Goal: Transaction & Acquisition: Purchase product/service

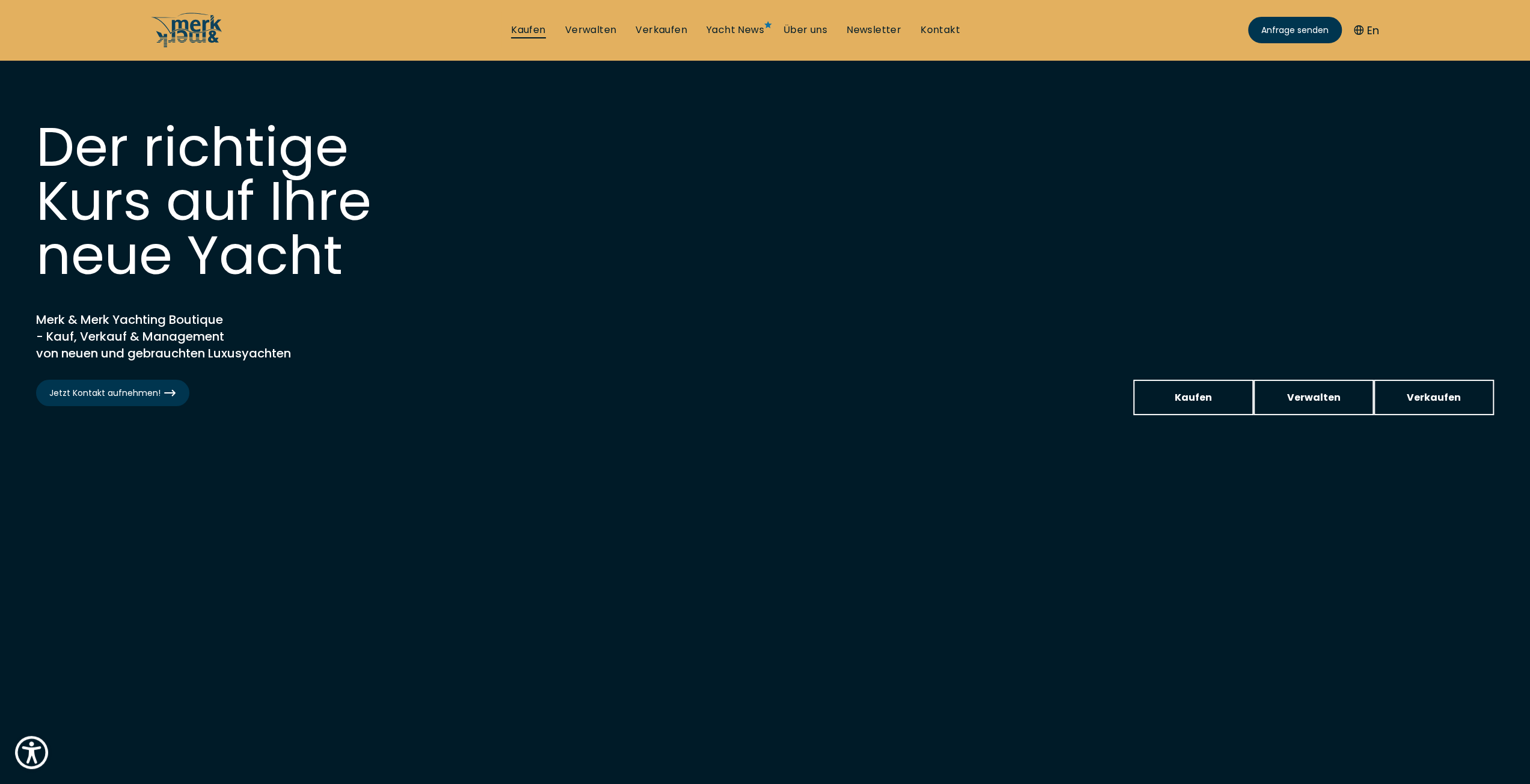
click at [524, 36] on link "Kaufen" at bounding box center [528, 30] width 34 height 13
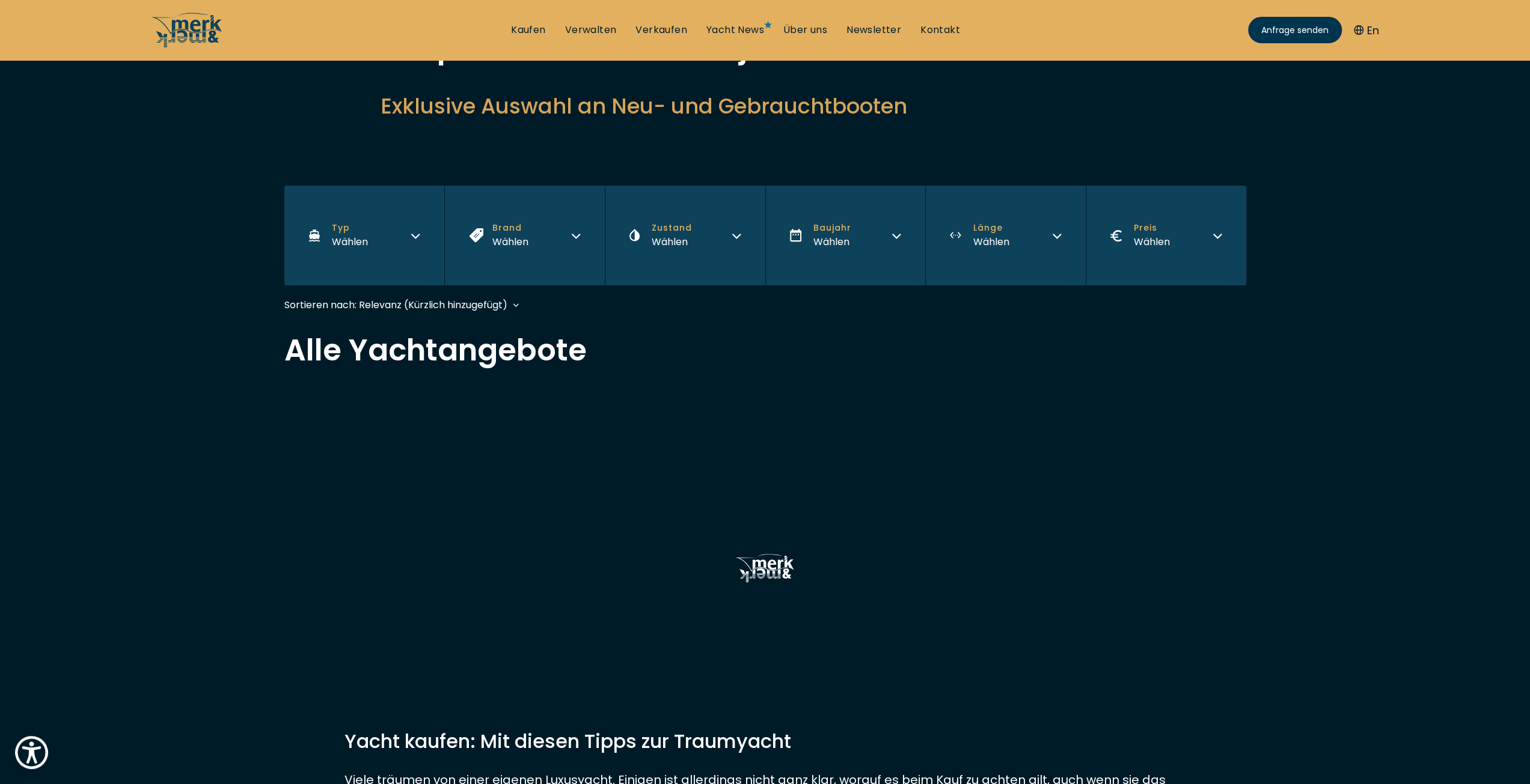
scroll to position [120, 0]
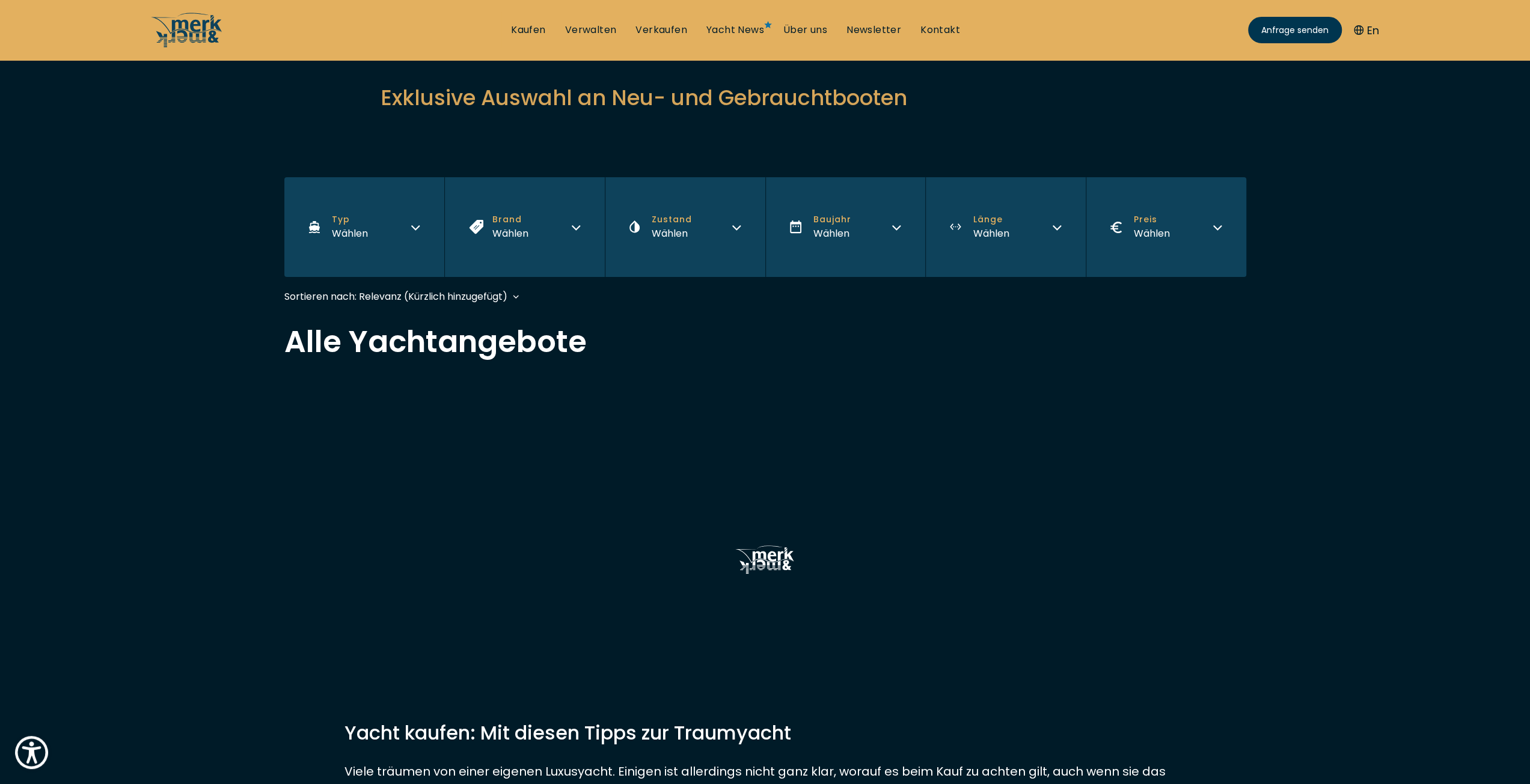
click at [530, 226] on button "Brand Wählen" at bounding box center [524, 227] width 161 height 100
click at [534, 226] on button "Brand Wählen" at bounding box center [524, 227] width 161 height 100
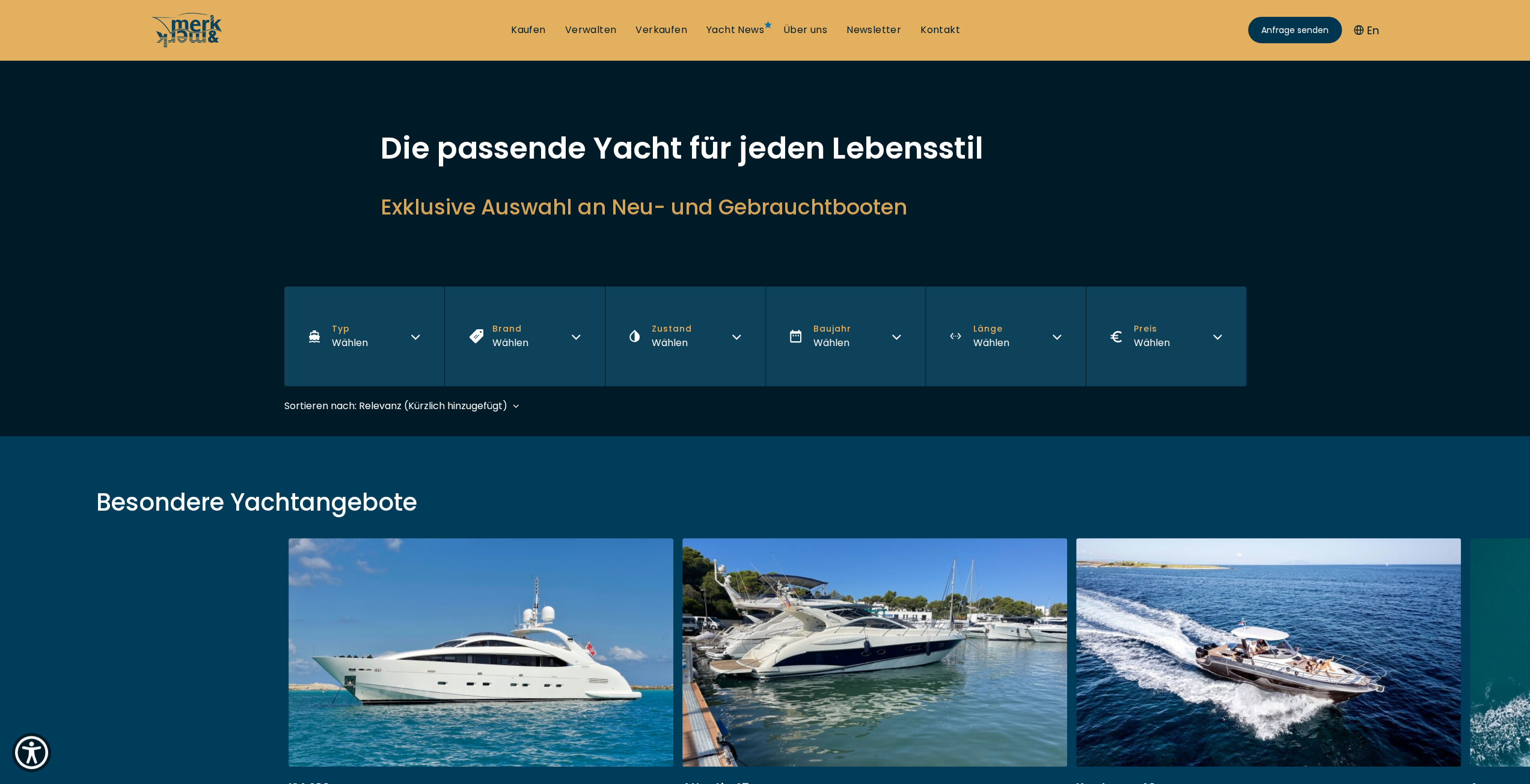
scroll to position [0, 0]
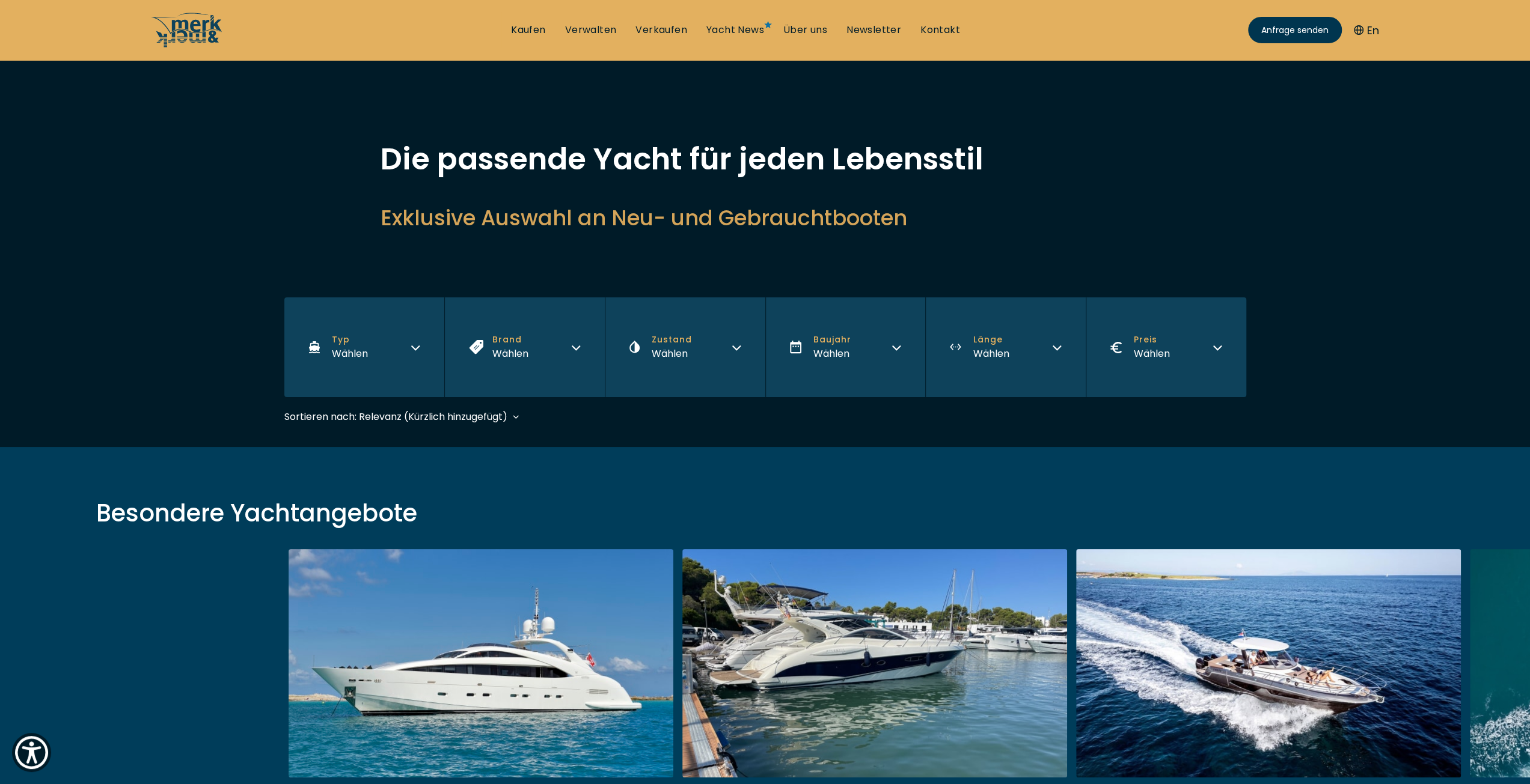
click at [1175, 341] on button "Preis Wählen" at bounding box center [1166, 347] width 161 height 100
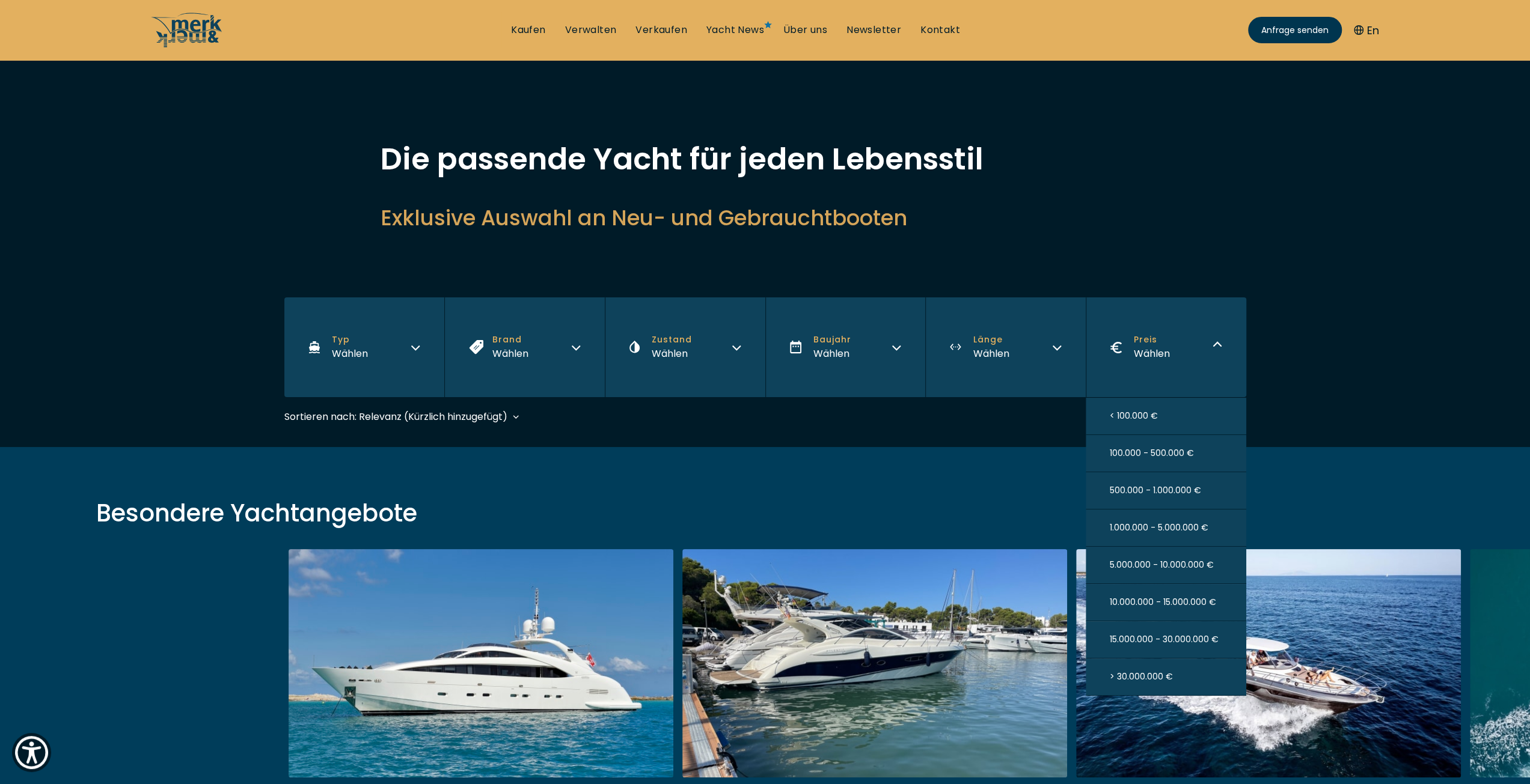
click at [1163, 414] on button "< 100.000 €" at bounding box center [1166, 416] width 161 height 37
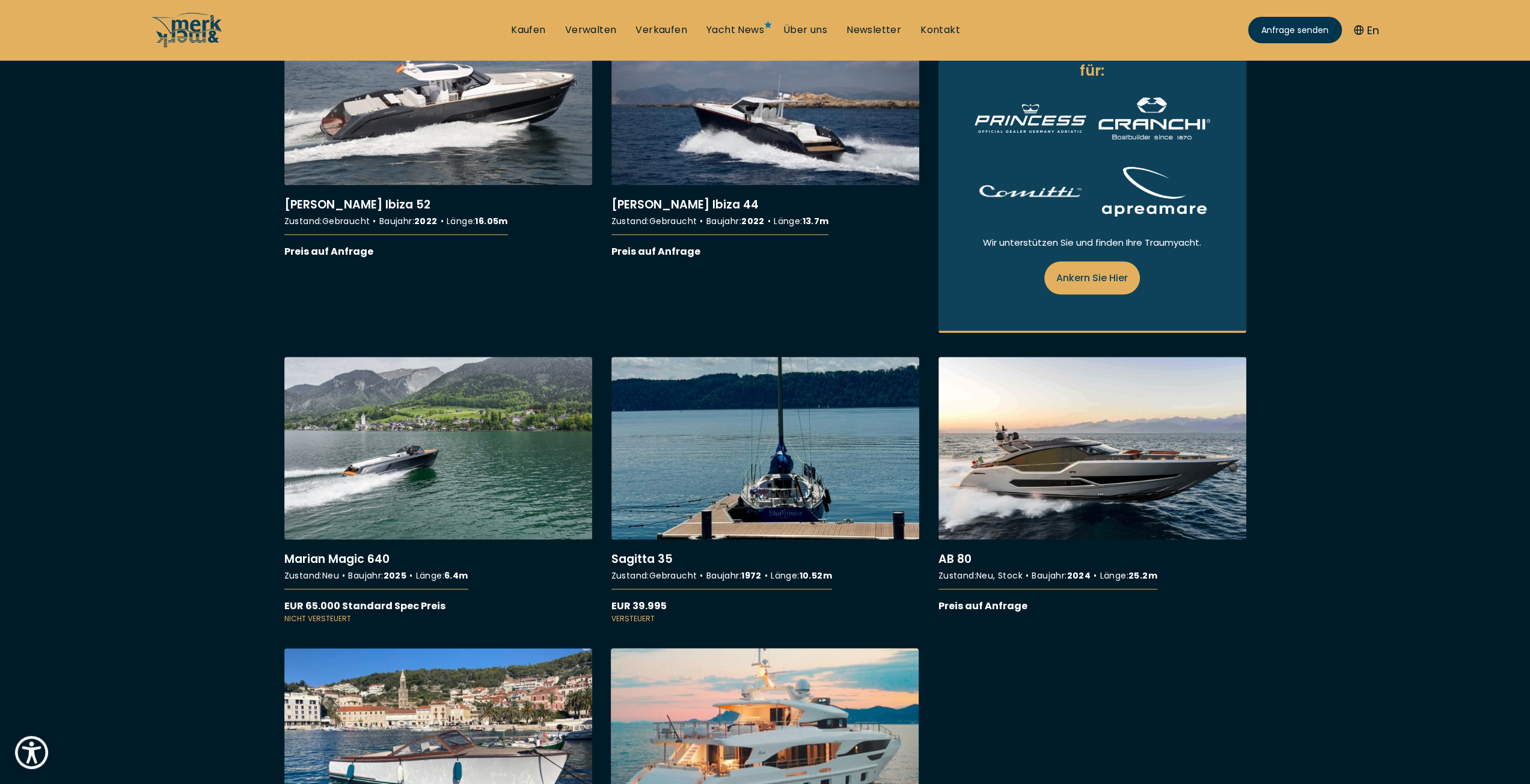
scroll to position [741, 0]
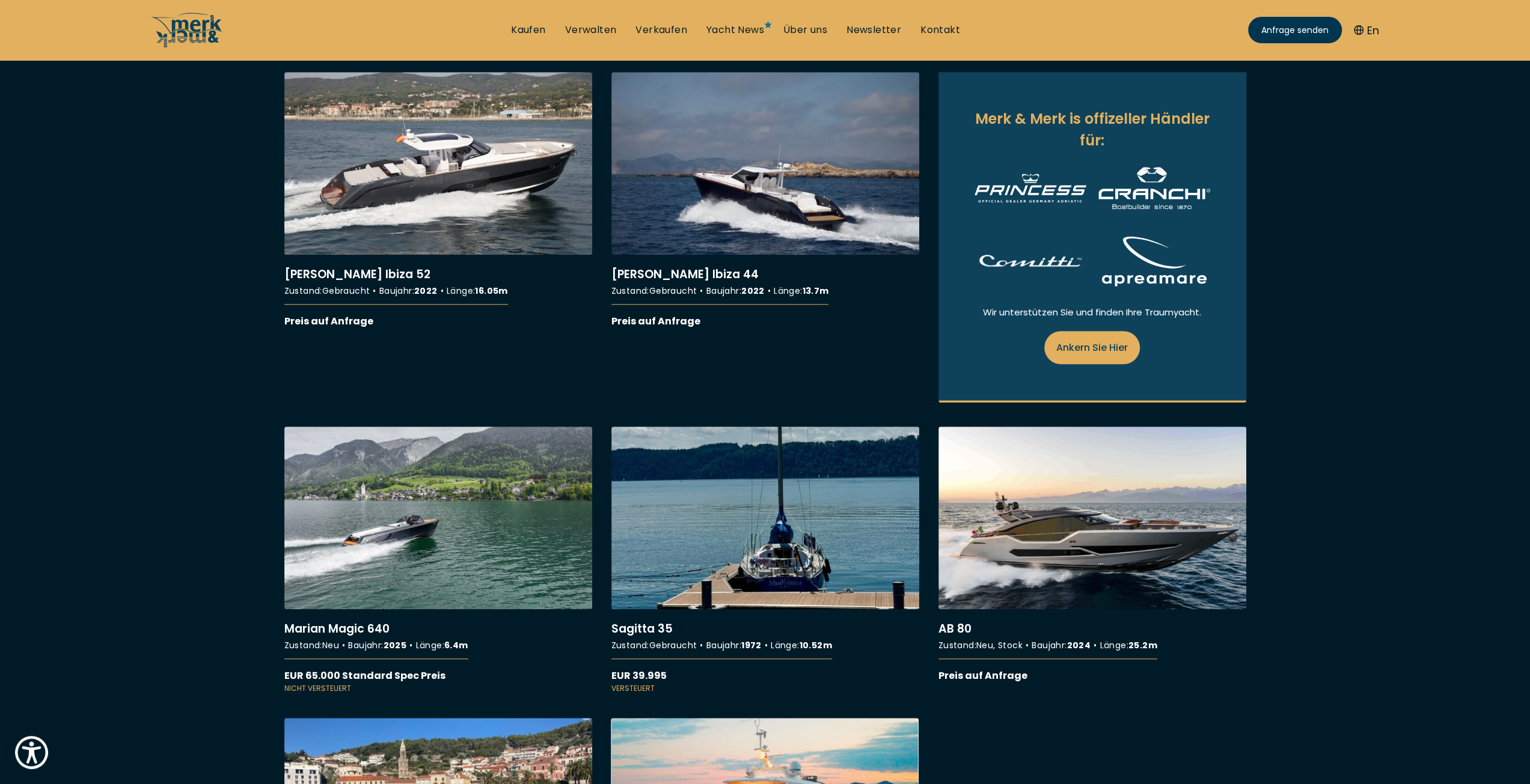
drag, startPoint x: 759, startPoint y: 418, endPoint x: 1073, endPoint y: 746, distance: 454.1
click at [1073, 747] on div "More details about [PERSON_NAME] 37 [PERSON_NAME] 37 Zustand : Gebraucht Baujah…" at bounding box center [765, 395] width 961 height 1229
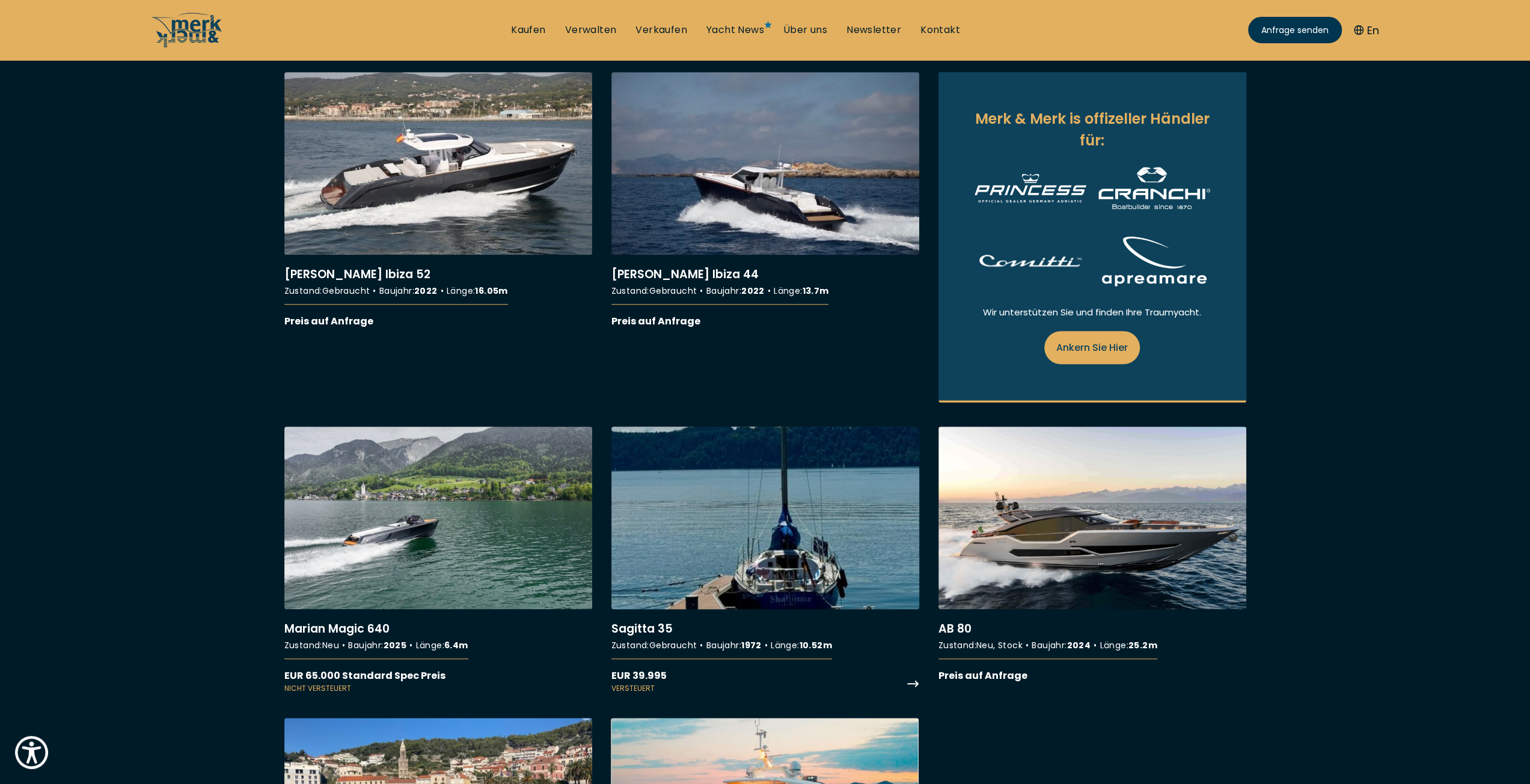
click at [785, 572] on link "More details about Sagitta 35" at bounding box center [765, 560] width 308 height 267
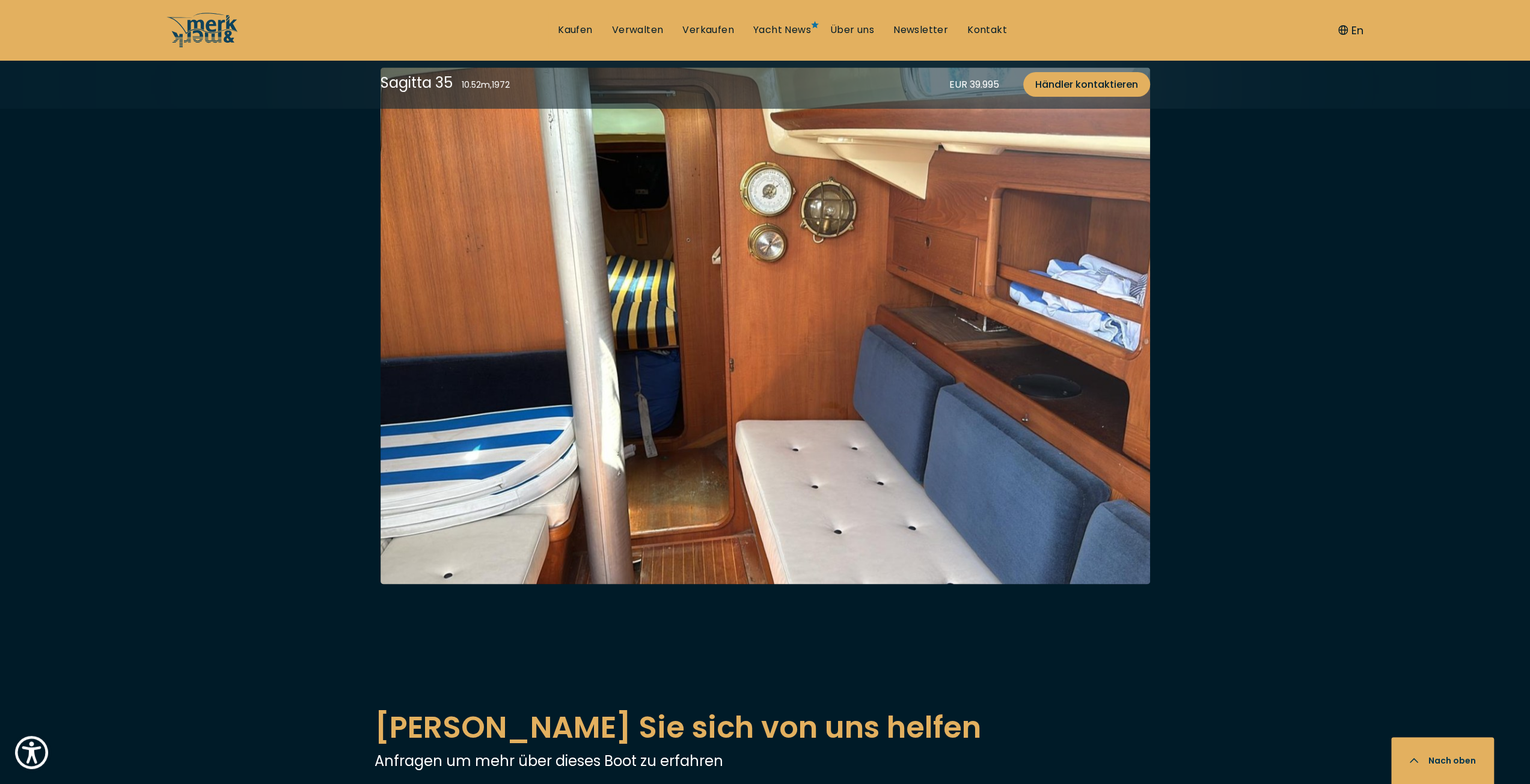
scroll to position [1923, 0]
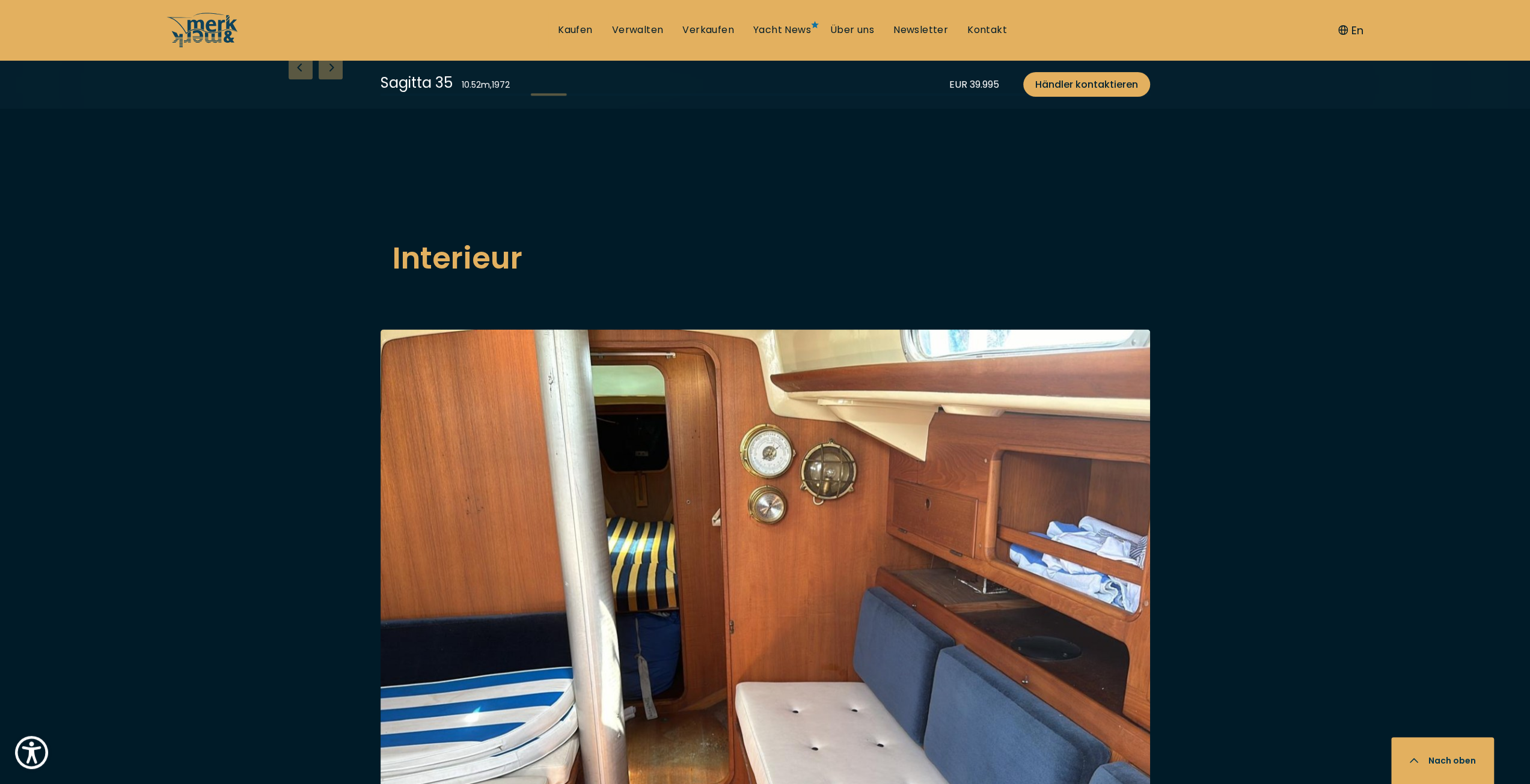
scroll to position [1562, 0]
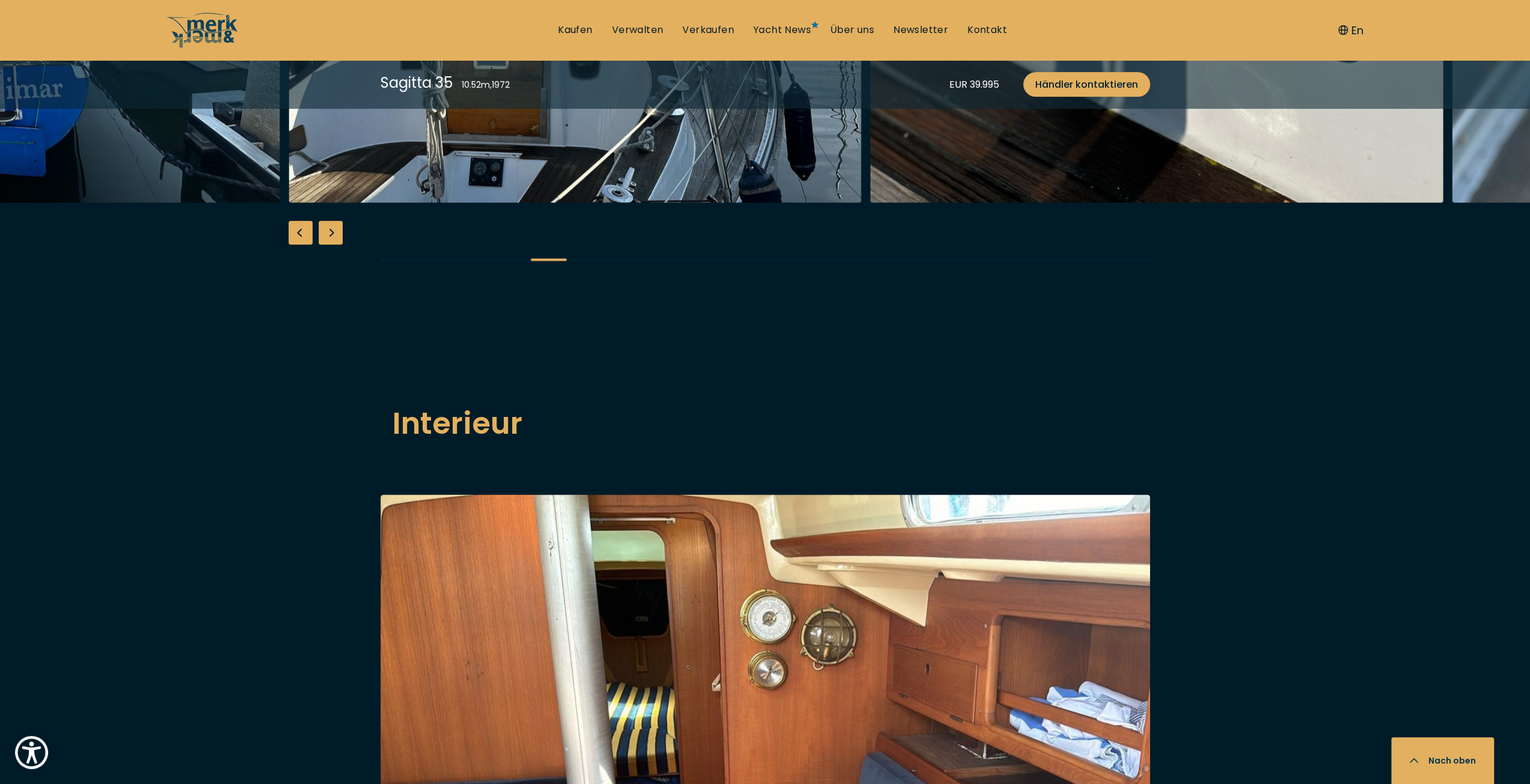
click at [330, 245] on div "Next slide" at bounding box center [330, 232] width 24 height 24
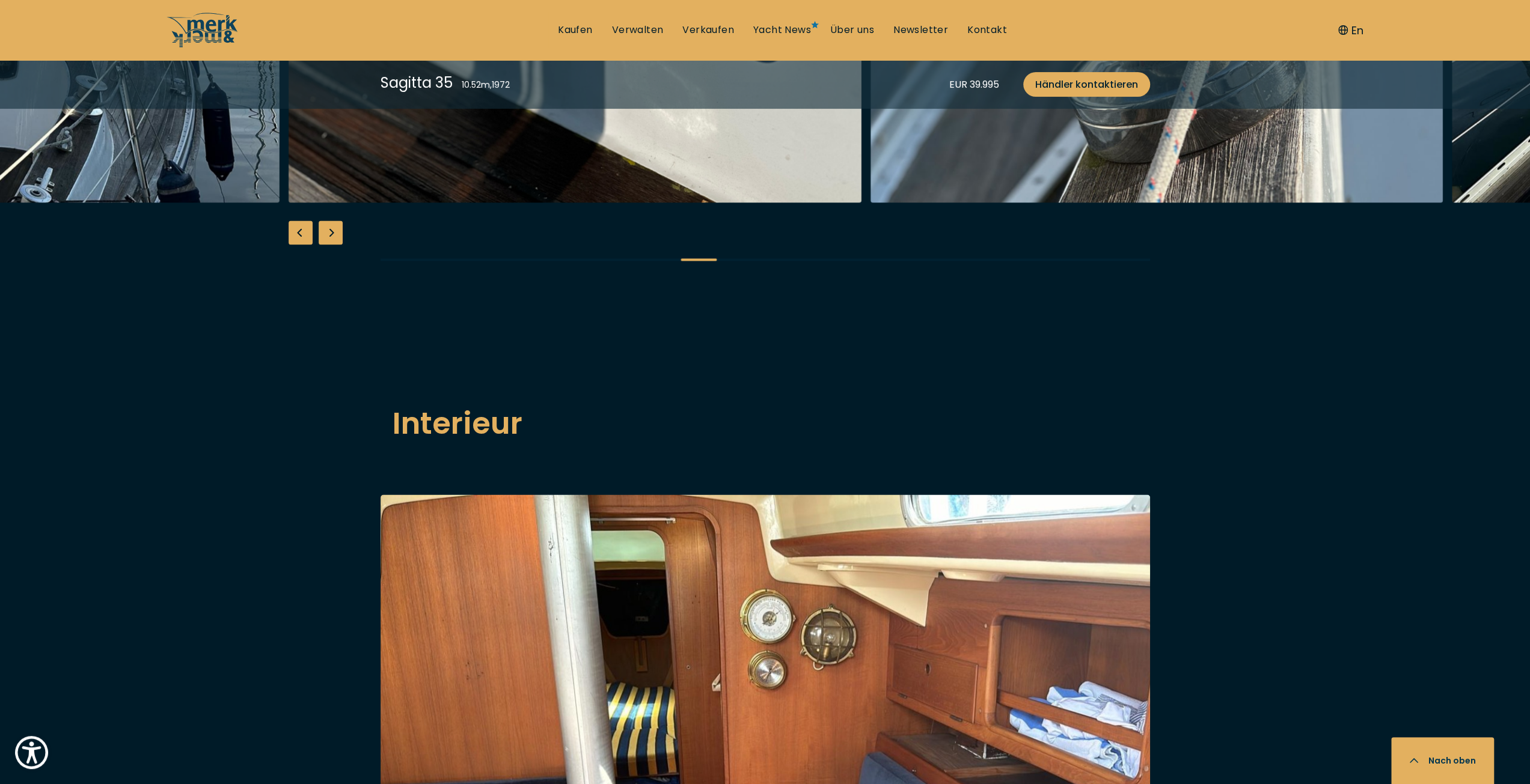
click at [326, 245] on div "Next slide" at bounding box center [330, 232] width 24 height 24
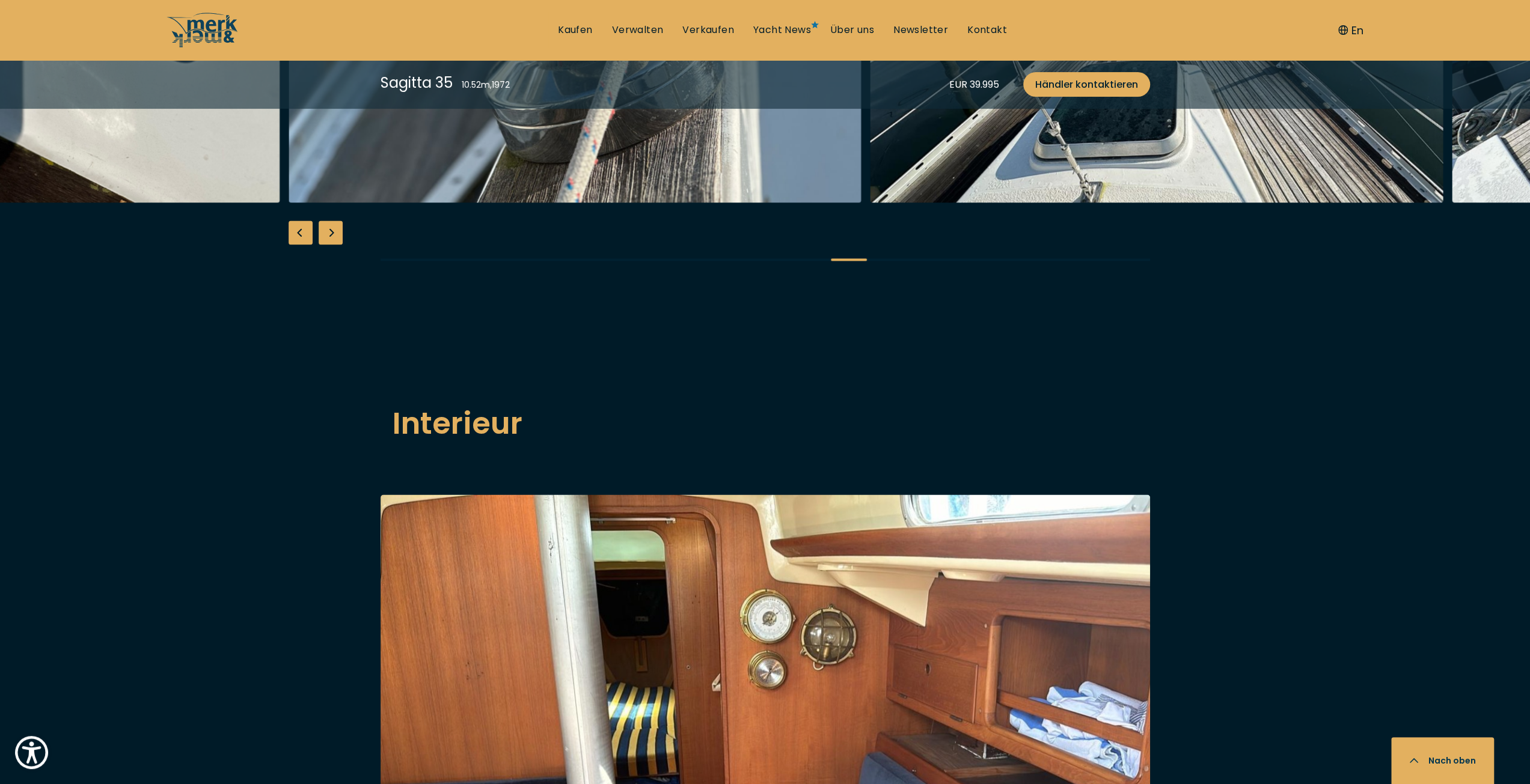
click at [326, 245] on div "Next slide" at bounding box center [330, 232] width 24 height 24
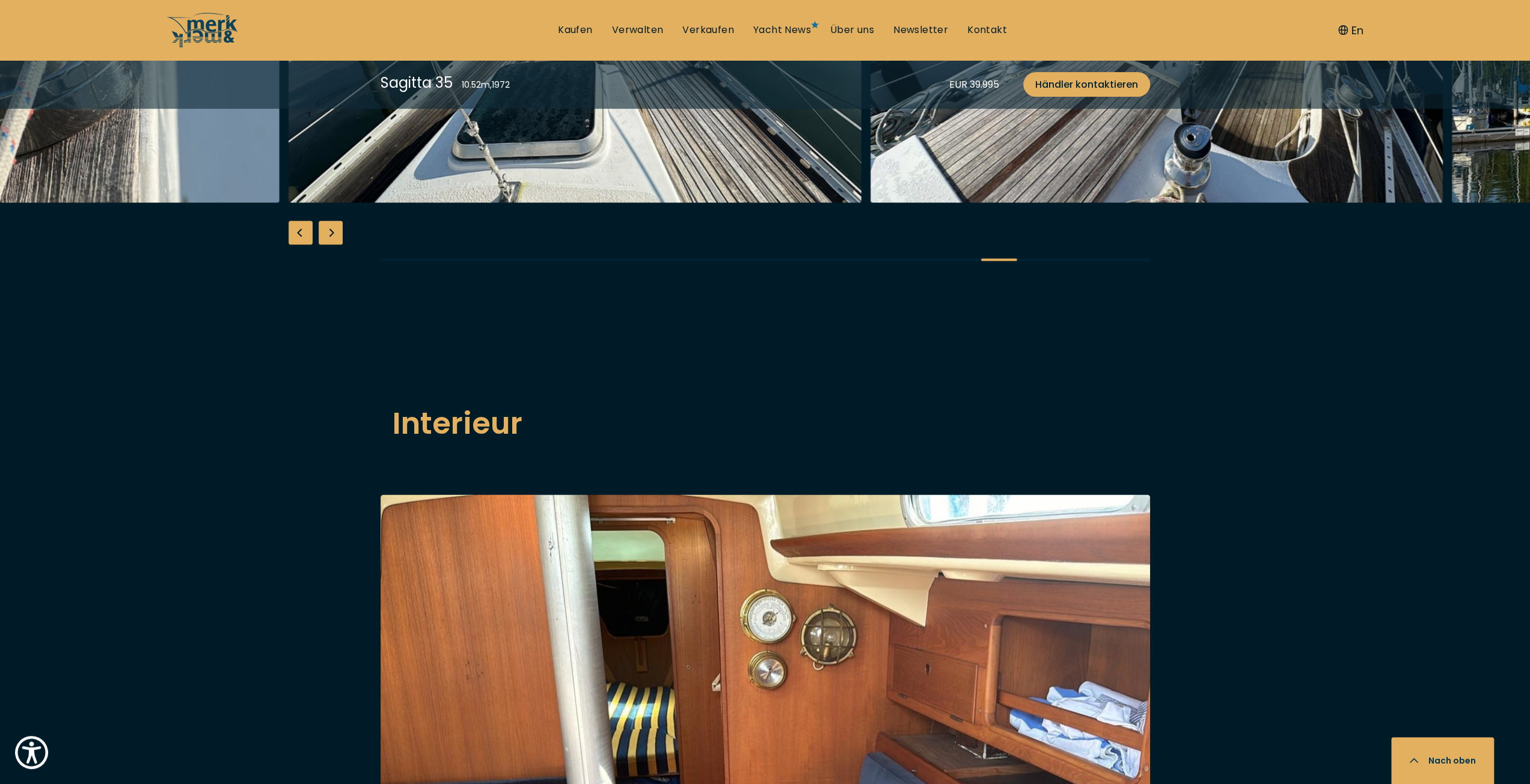
click at [326, 245] on div "Next slide" at bounding box center [330, 232] width 24 height 24
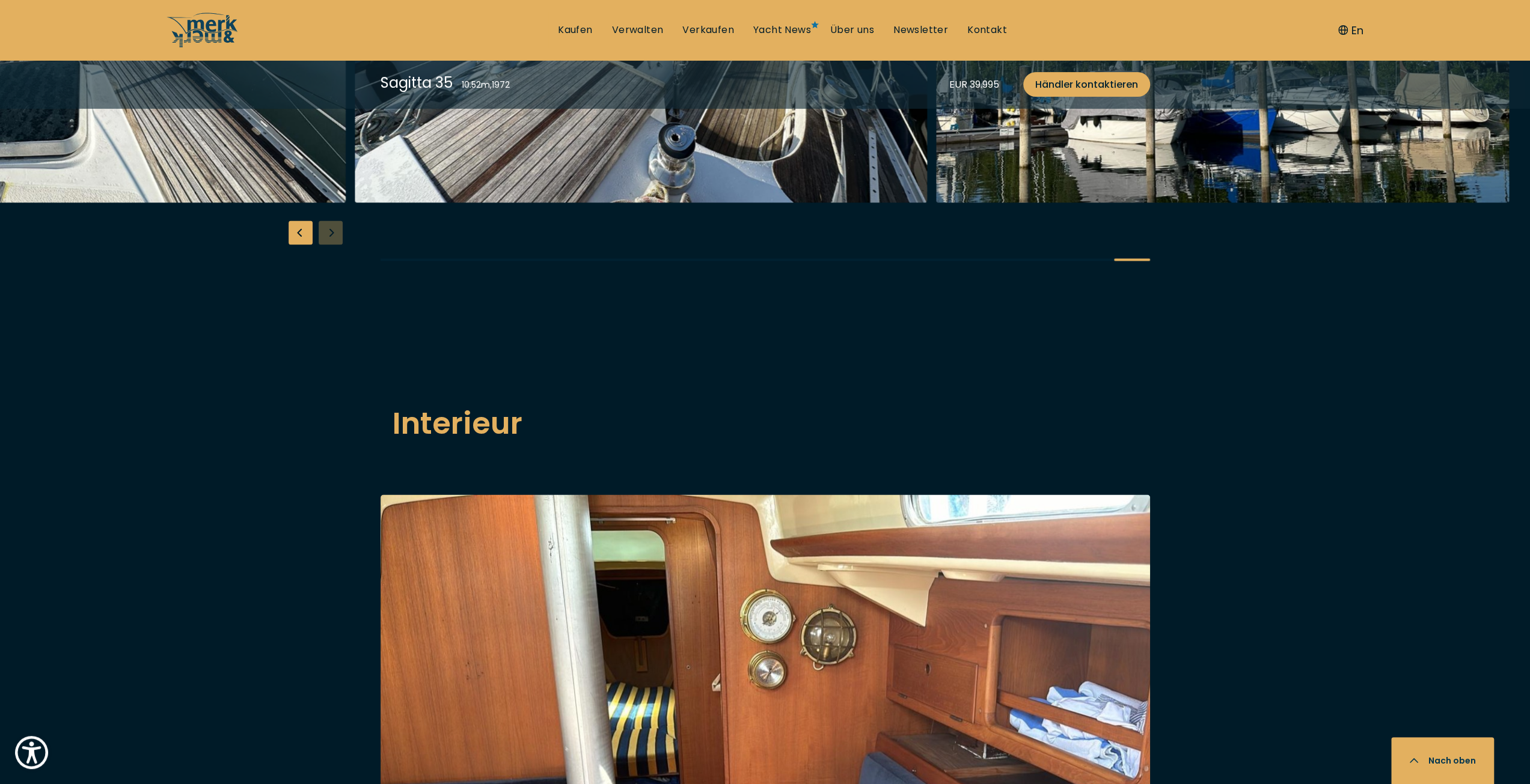
click at [326, 281] on div at bounding box center [765, 49] width 1530 height 462
click at [305, 245] on div "Previous slide" at bounding box center [300, 232] width 24 height 24
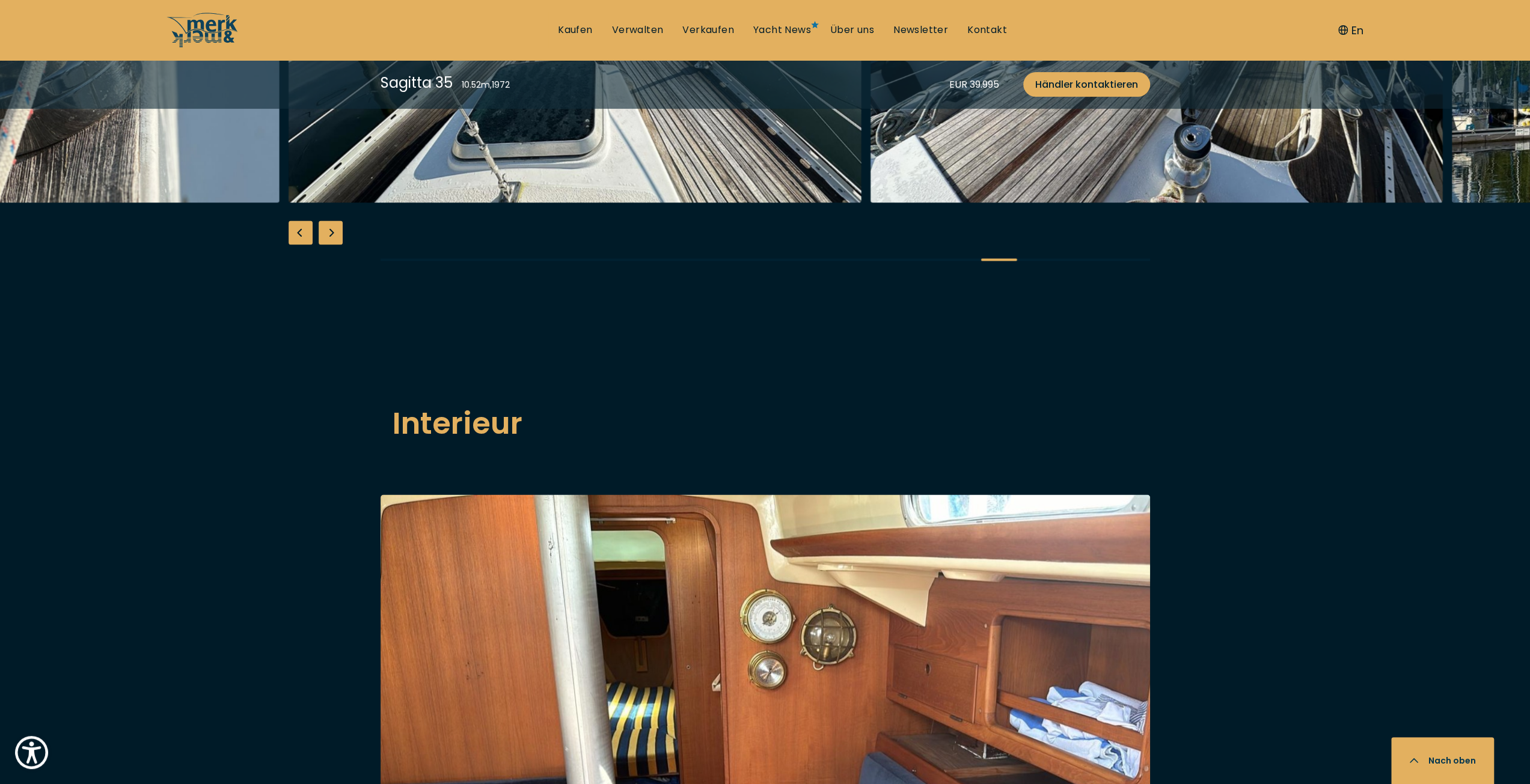
click at [305, 245] on div "Previous slide" at bounding box center [300, 232] width 24 height 24
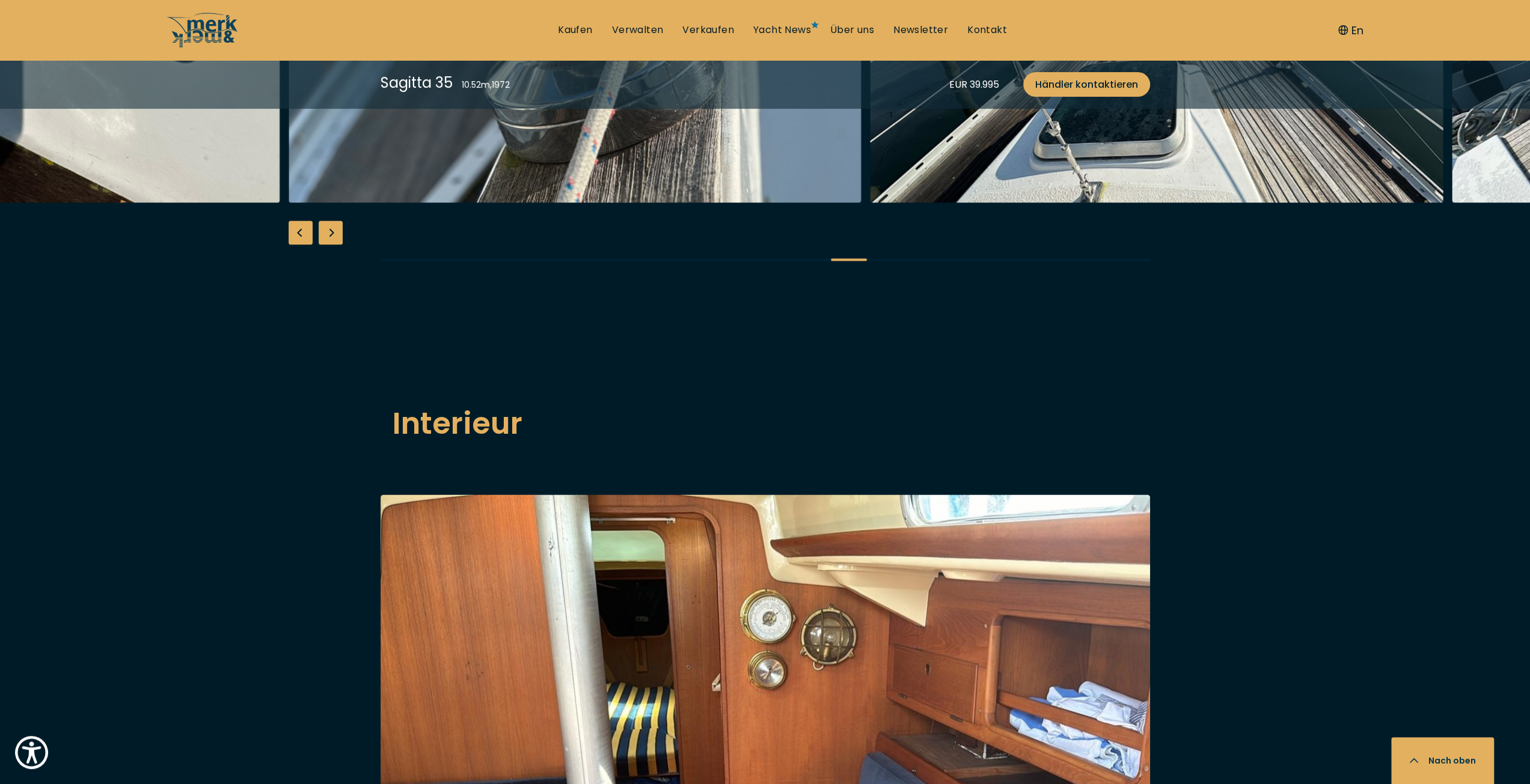
click at [305, 245] on div "Previous slide" at bounding box center [300, 232] width 24 height 24
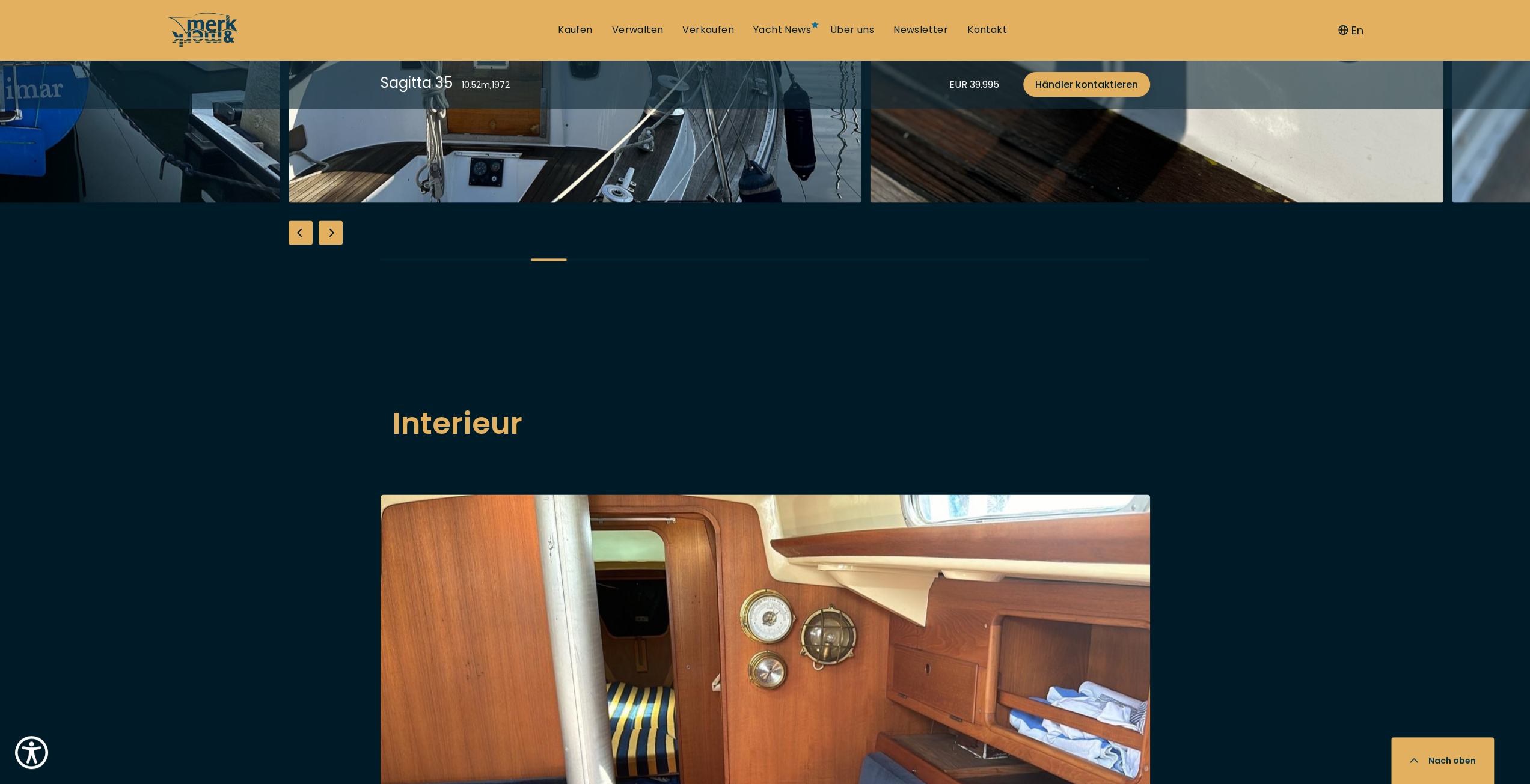
click at [326, 245] on div "Next slide" at bounding box center [330, 232] width 24 height 24
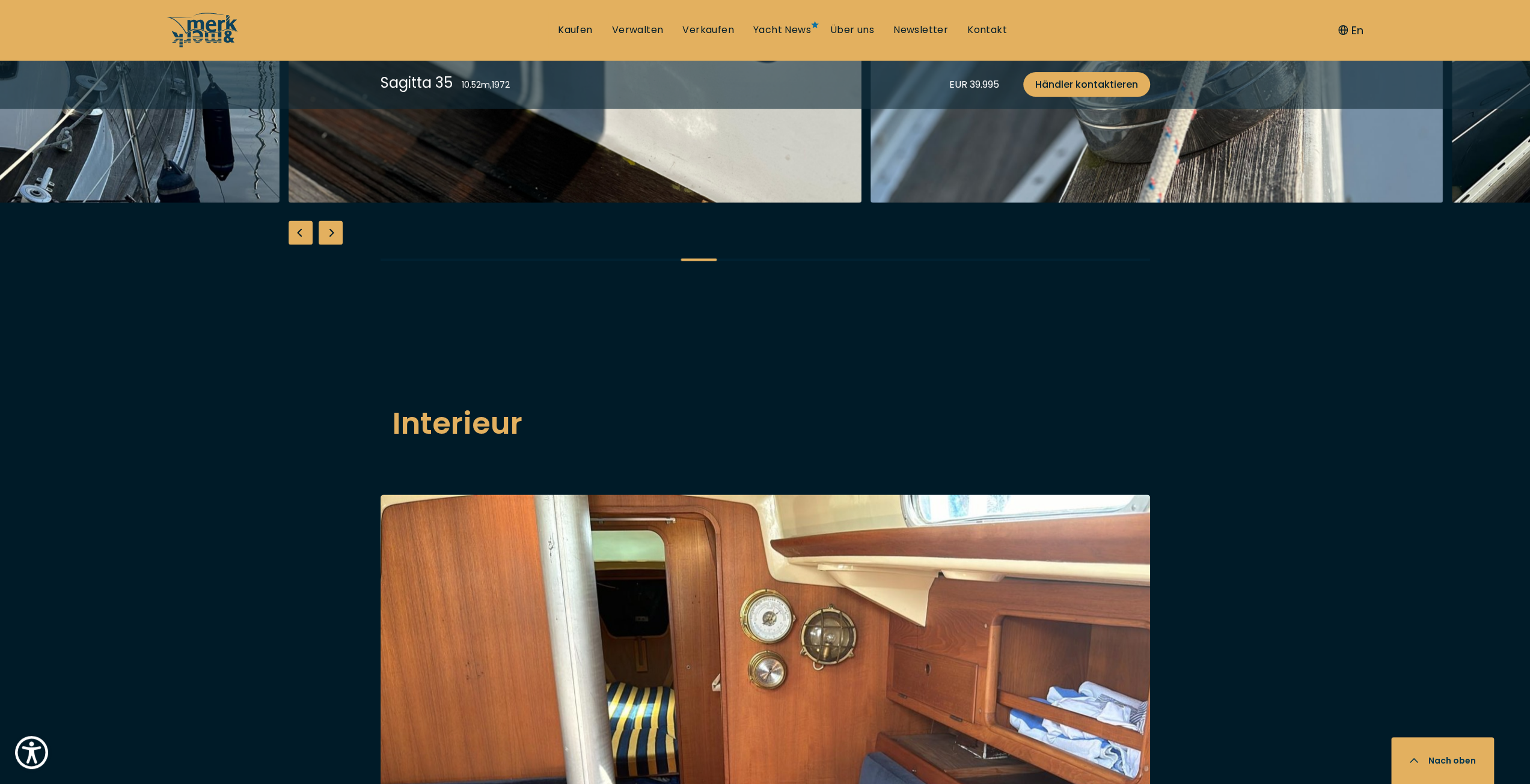
click at [326, 245] on div "Next slide" at bounding box center [330, 232] width 24 height 24
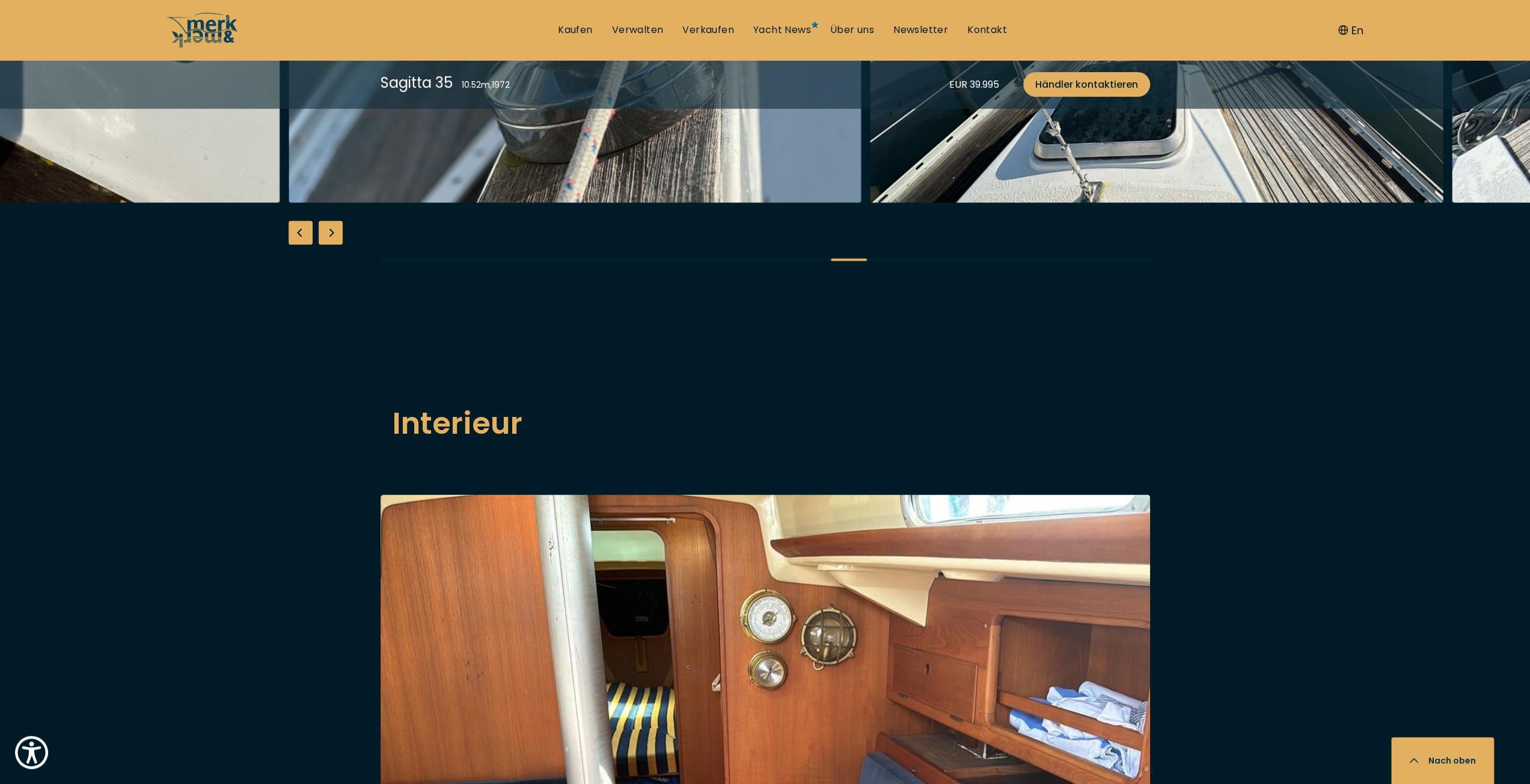
click at [326, 245] on div "Next slide" at bounding box center [330, 232] width 24 height 24
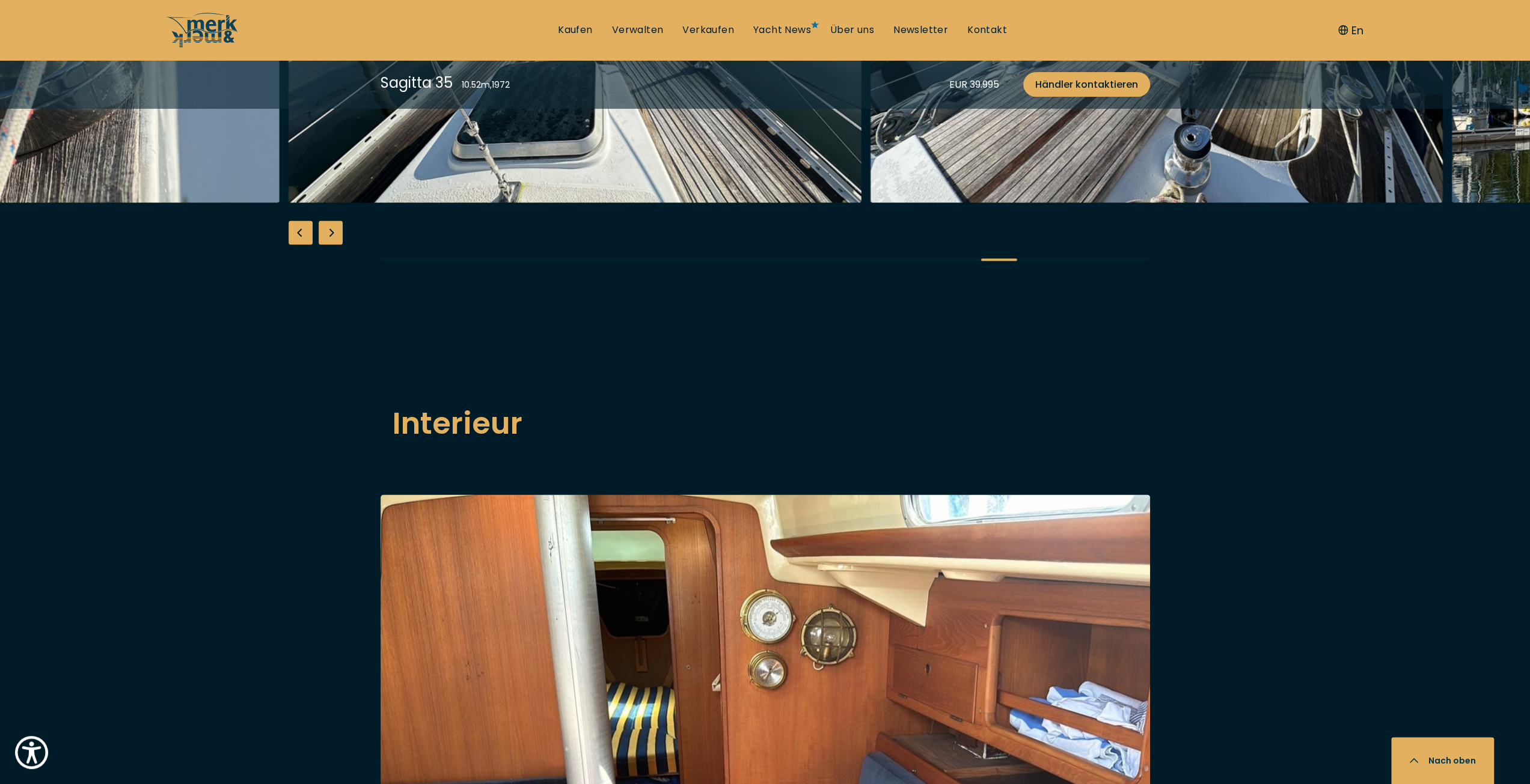
click at [326, 245] on div "Next slide" at bounding box center [330, 232] width 24 height 24
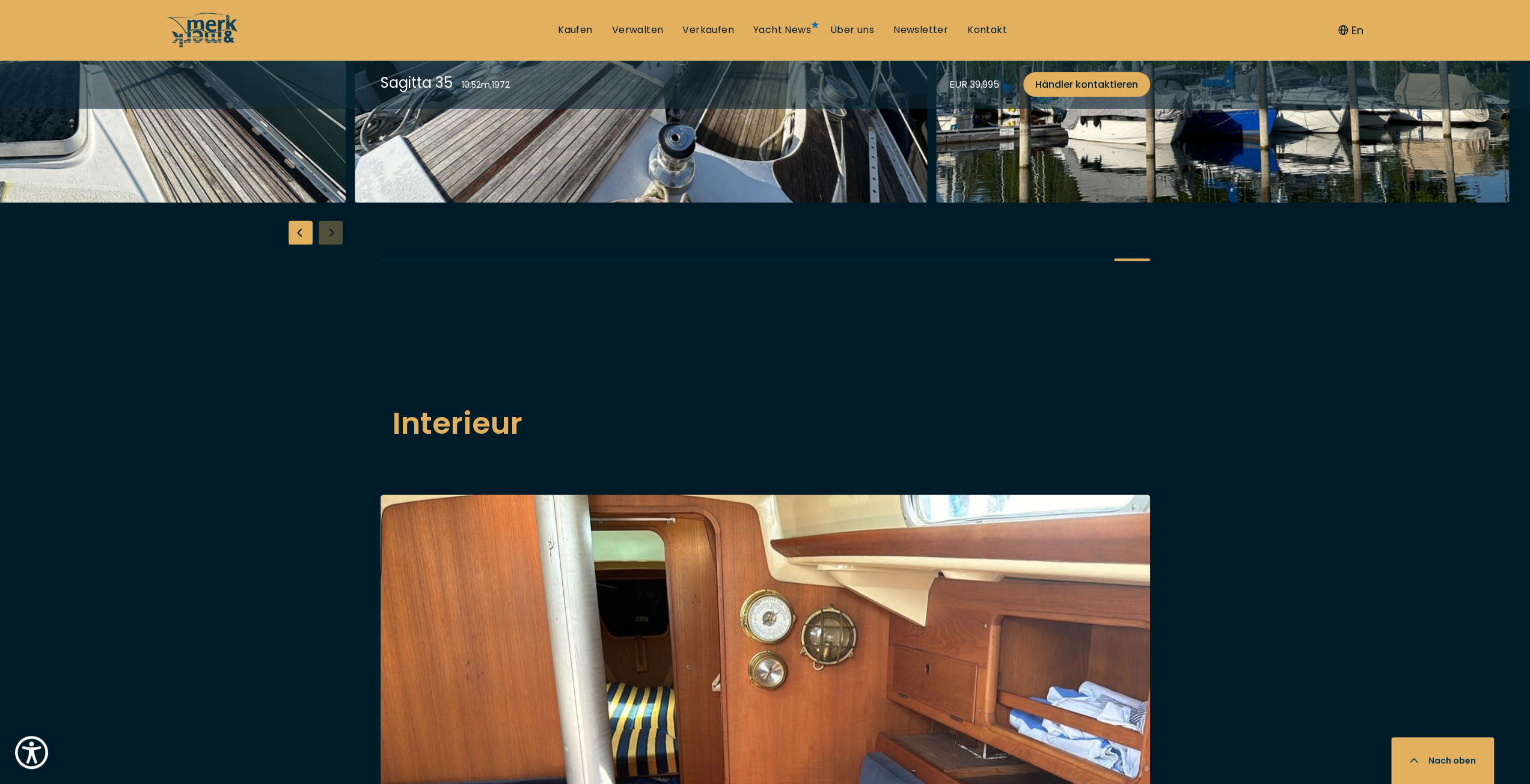
click at [326, 281] on div at bounding box center [765, 49] width 1530 height 462
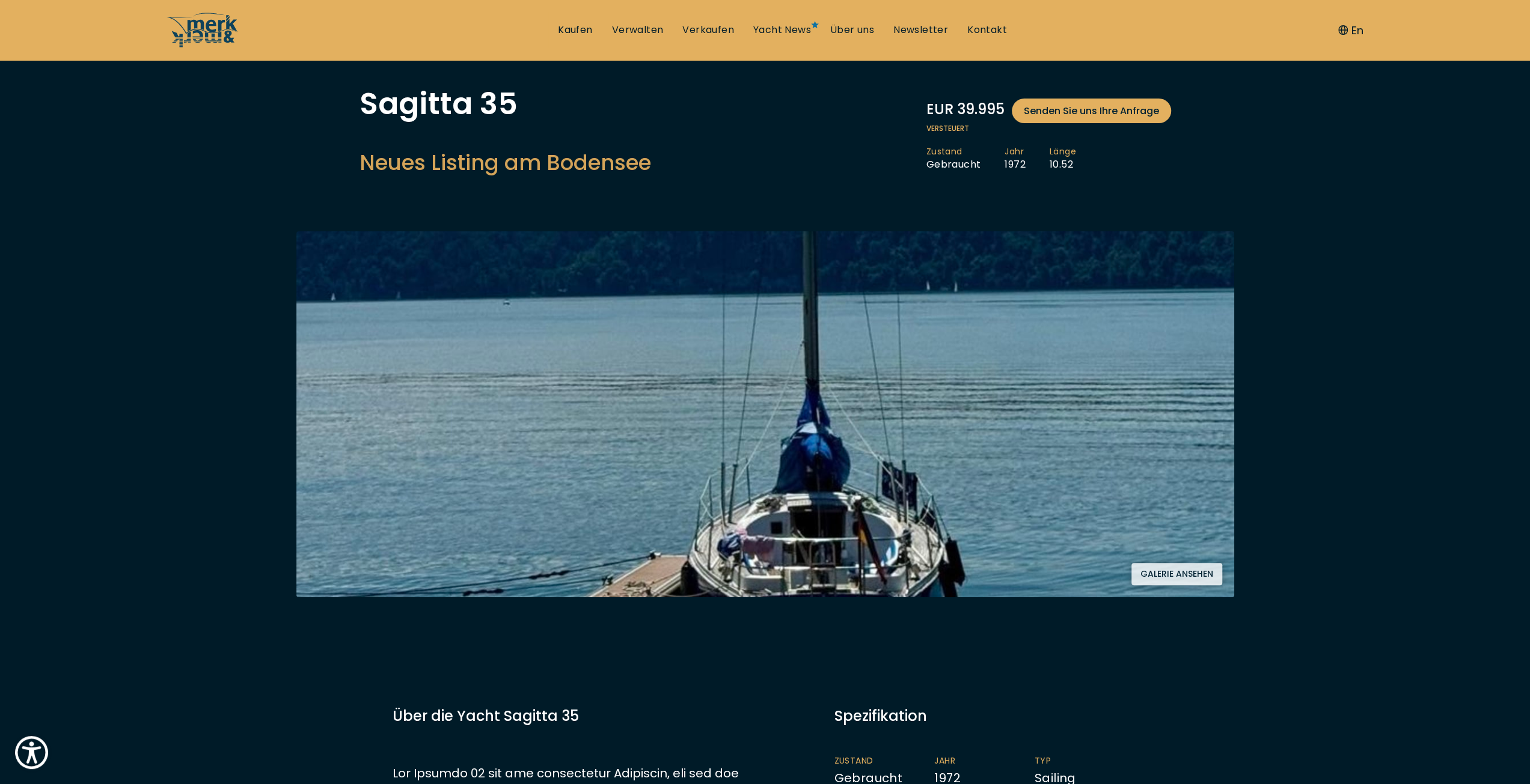
scroll to position [0, 0]
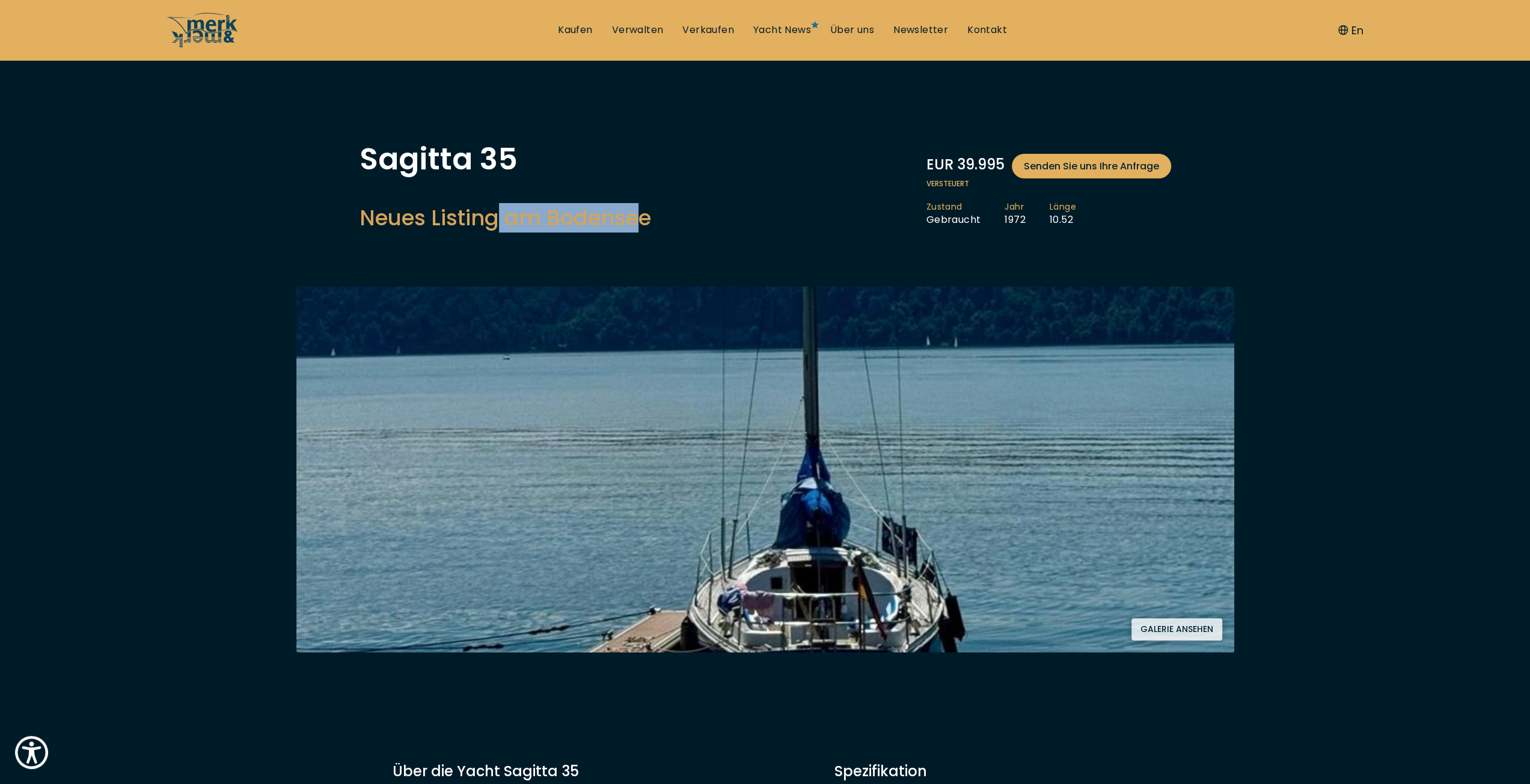
drag, startPoint x: 492, startPoint y: 222, endPoint x: 655, endPoint y: 228, distance: 163.1
click at [651, 228] on div "Sagitta 35 Neues Listing am Bodensee EUR 39.995 Senden Sie uns Ihre Anfrage Ver…" at bounding box center [765, 191] width 811 height 94
click at [728, 235] on div "Sagitta 35 Neues Listing am Bodensee EUR 39.995 Senden Sie uns Ihre Anfrage Ver…" at bounding box center [765, 191] width 811 height 94
click at [842, 27] on link "Über uns" at bounding box center [852, 30] width 44 height 13
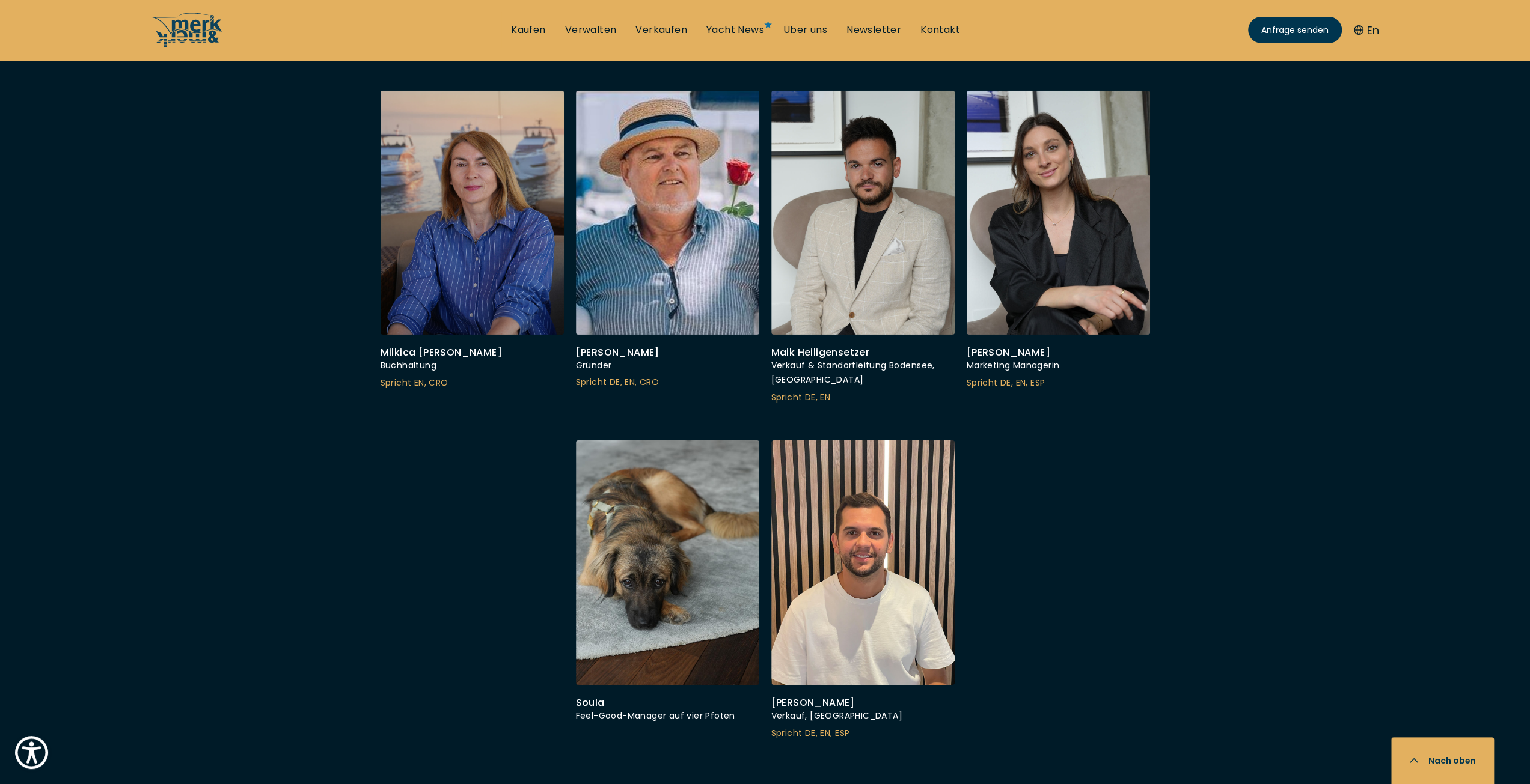
scroll to position [3905, 0]
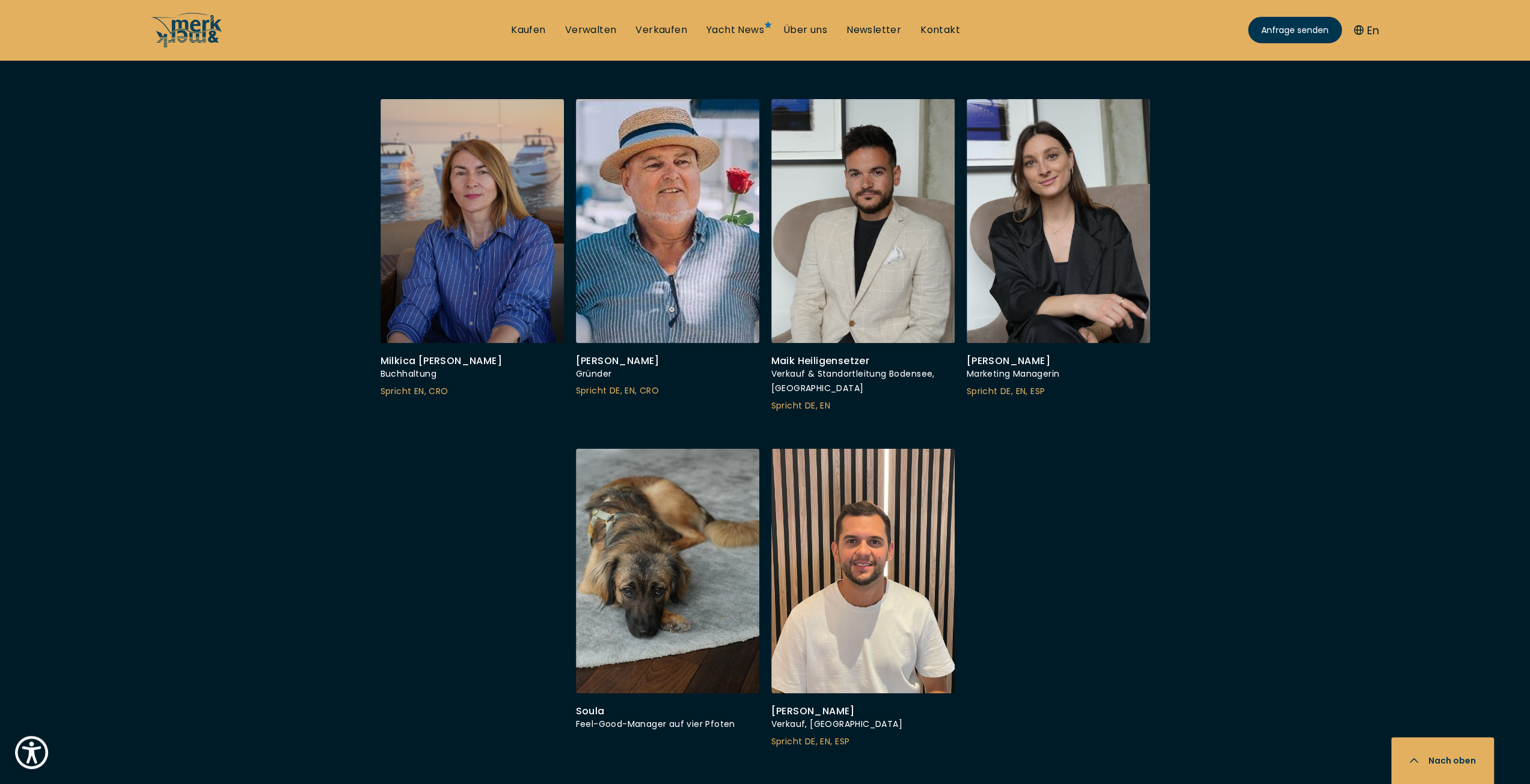
drag, startPoint x: 335, startPoint y: 524, endPoint x: 124, endPoint y: 494, distance: 213.1
